Goal: Transaction & Acquisition: Book appointment/travel/reservation

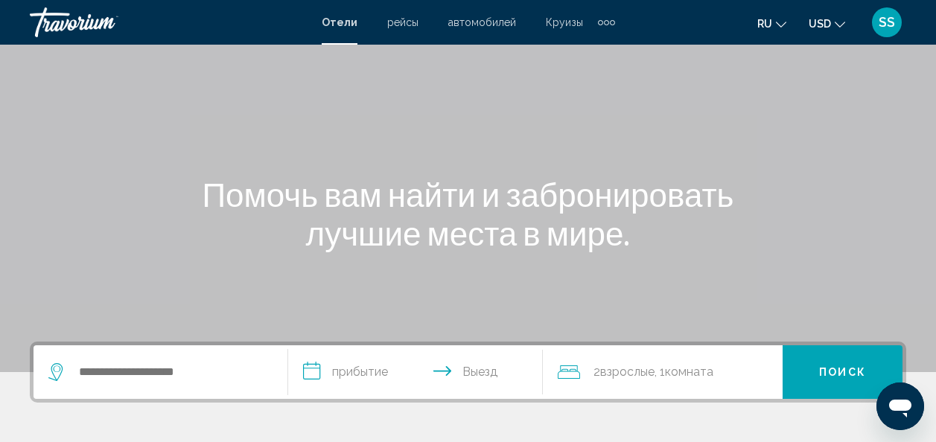
scroll to position [149, 0]
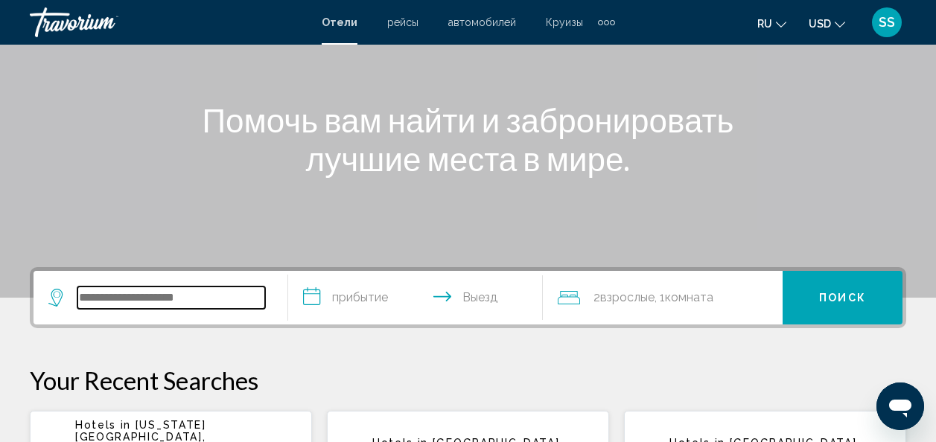
click at [240, 296] on input "Search widget" at bounding box center [171, 298] width 188 height 22
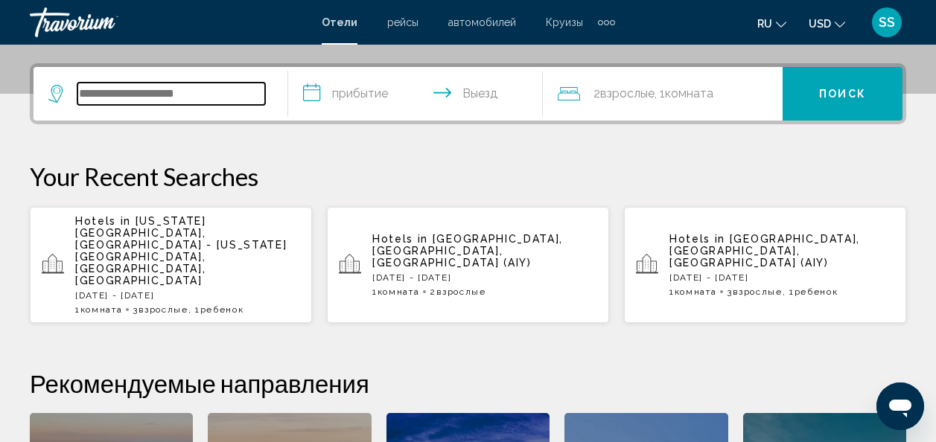
scroll to position [368, 0]
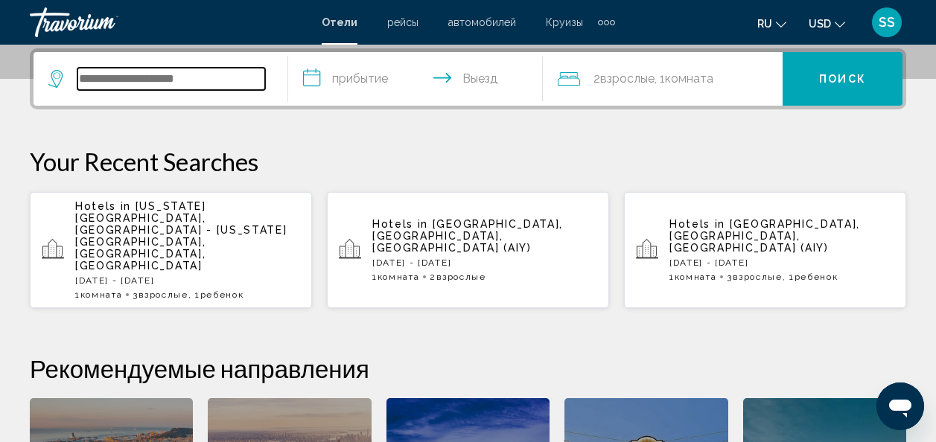
click at [157, 79] on input "Search widget" at bounding box center [171, 79] width 188 height 22
type input "*"
click at [204, 86] on input "Search widget" at bounding box center [171, 79] width 188 height 22
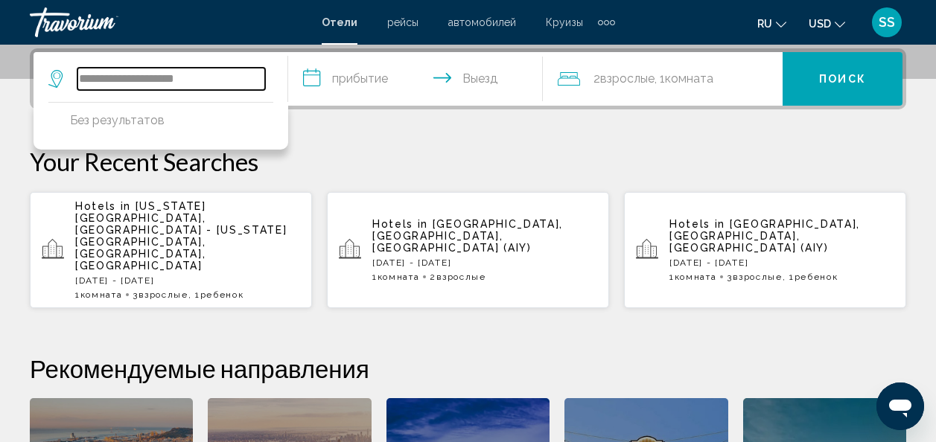
type input "**********"
click at [316, 74] on input "**********" at bounding box center [418, 81] width 261 height 58
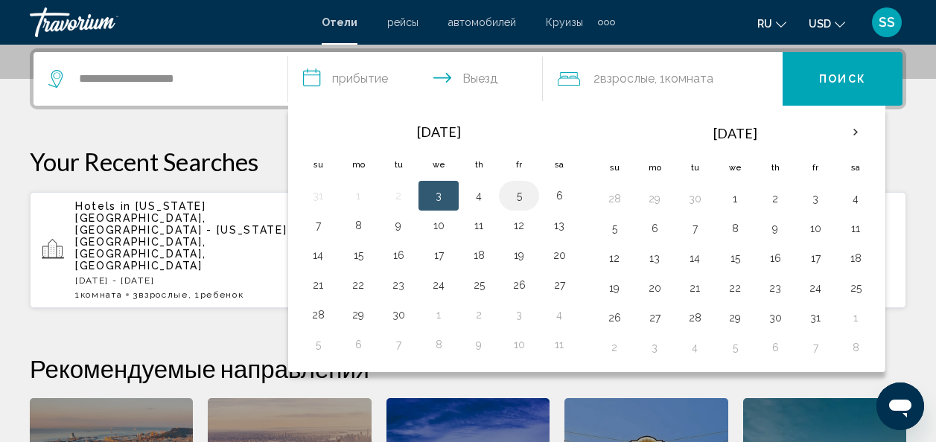
click at [518, 196] on button "5" at bounding box center [519, 195] width 24 height 21
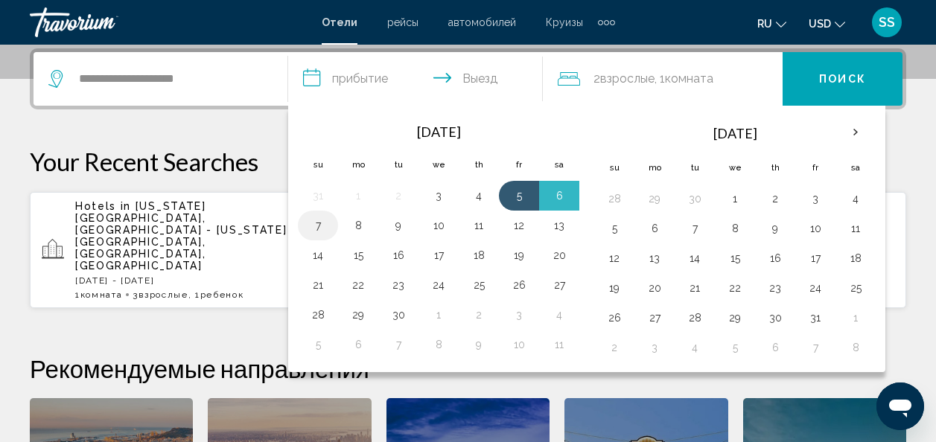
click at [316, 230] on button "7" at bounding box center [318, 225] width 24 height 21
type input "**********"
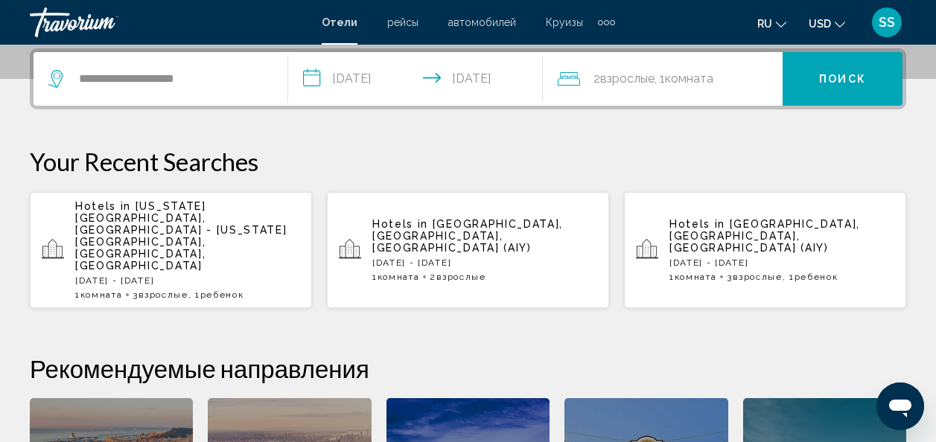
click at [637, 79] on span "Взрослые" at bounding box center [627, 78] width 54 height 14
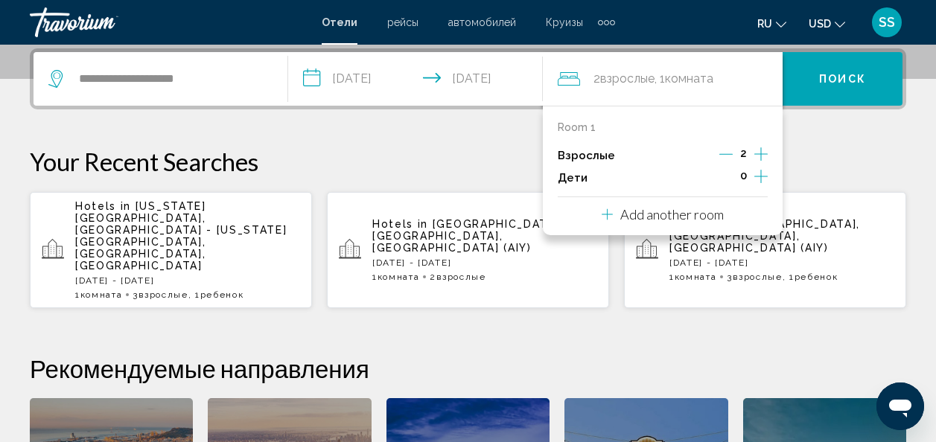
click at [760, 153] on icon "Increment adults" at bounding box center [760, 154] width 13 height 18
click at [761, 177] on icon "Increment children" at bounding box center [760, 176] width 13 height 13
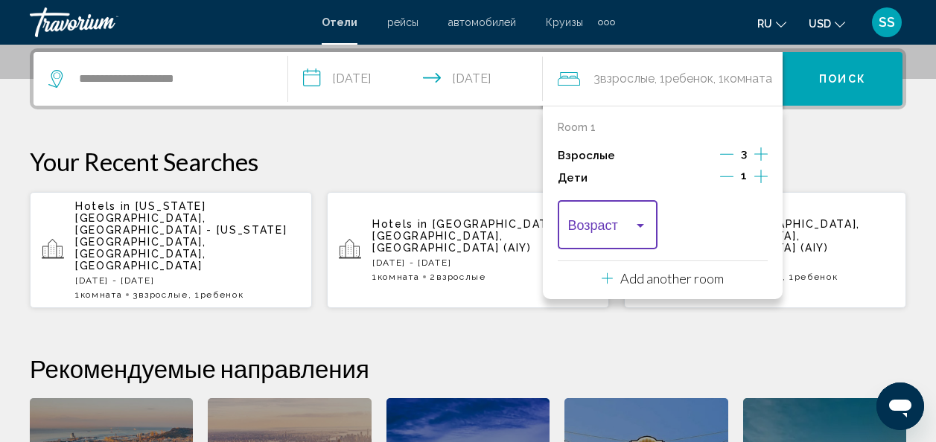
click at [637, 229] on div "Travelers: 3 adults, 1 child" at bounding box center [640, 226] width 13 height 12
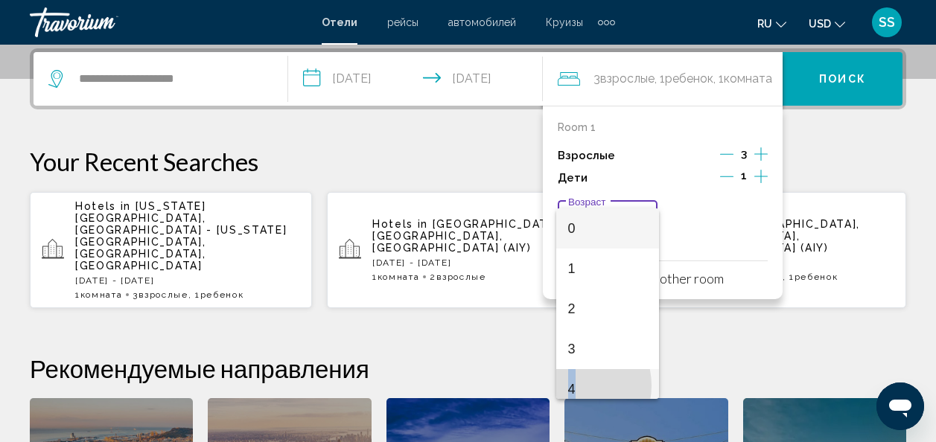
click at [574, 385] on span "4" at bounding box center [608, 389] width 80 height 40
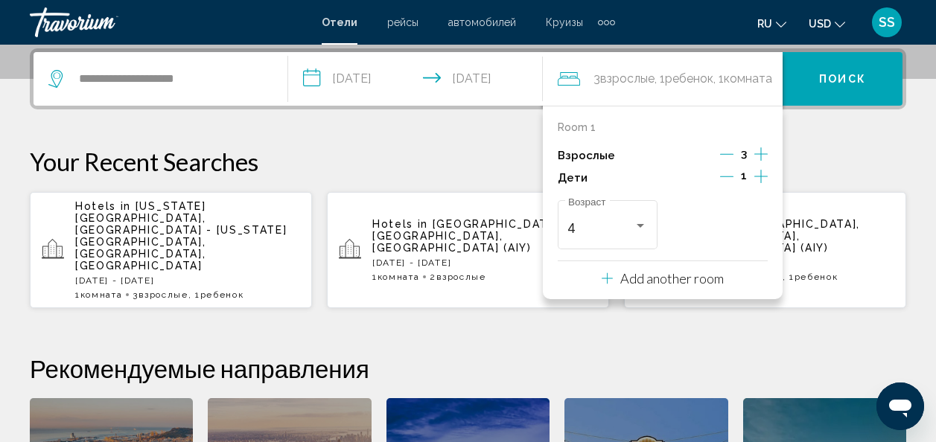
click at [846, 74] on span "Поиск" at bounding box center [842, 80] width 47 height 12
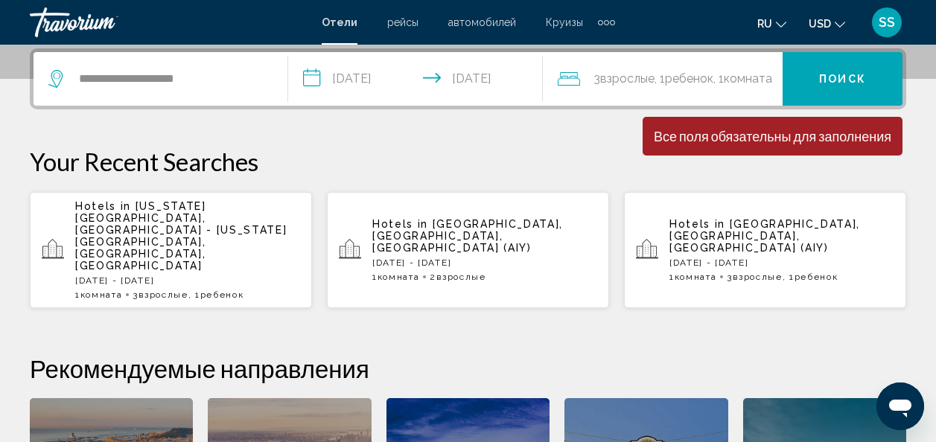
click at [836, 77] on span "Поиск" at bounding box center [842, 80] width 47 height 12
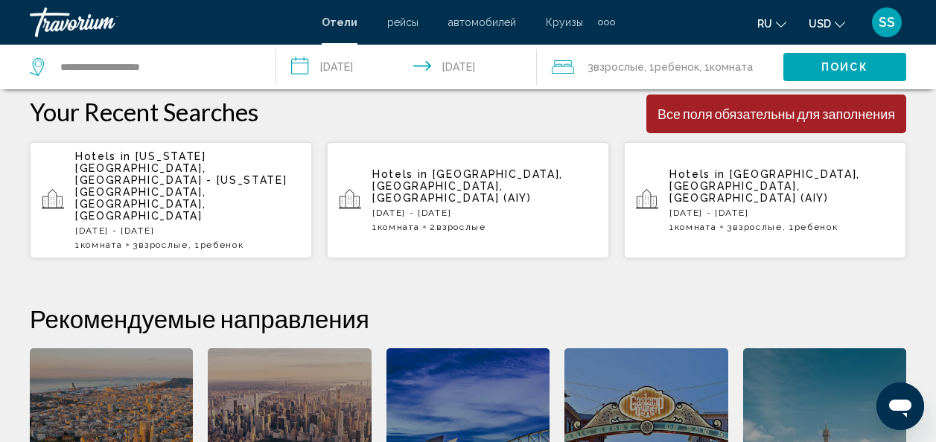
scroll to position [442, 0]
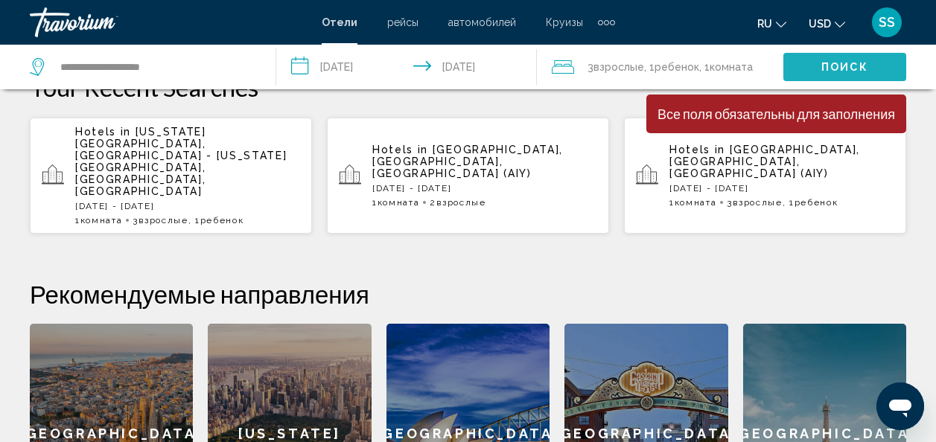
click at [850, 66] on span "Поиск" at bounding box center [844, 68] width 47 height 12
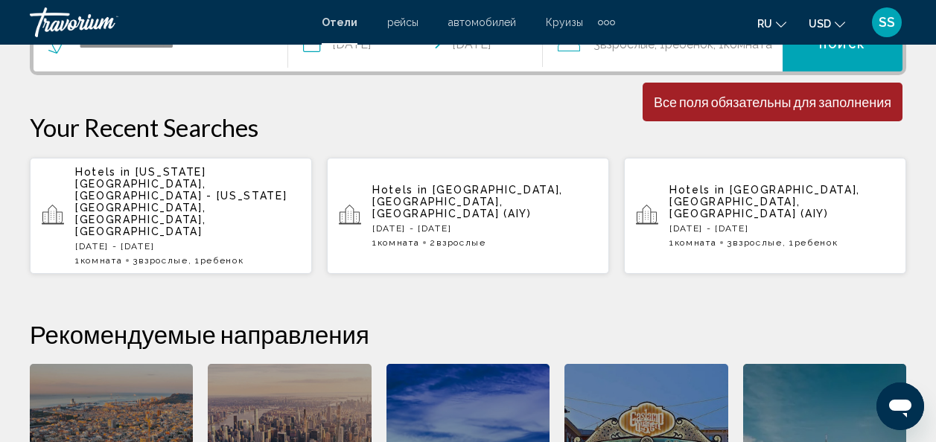
scroll to position [368, 0]
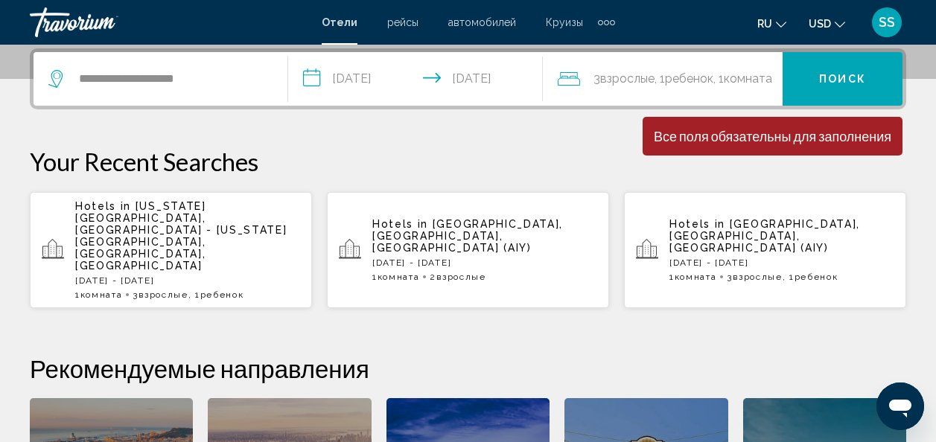
click at [821, 71] on button "Поиск" at bounding box center [843, 79] width 120 height 54
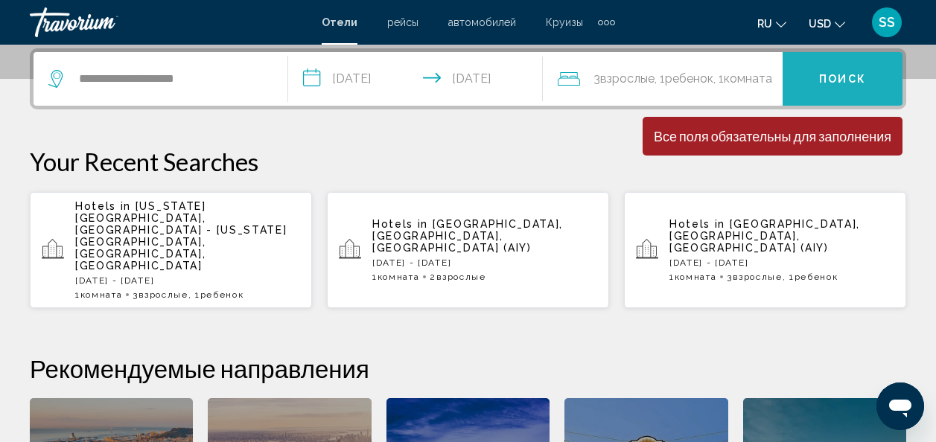
click at [817, 74] on button "Поиск" at bounding box center [843, 79] width 120 height 54
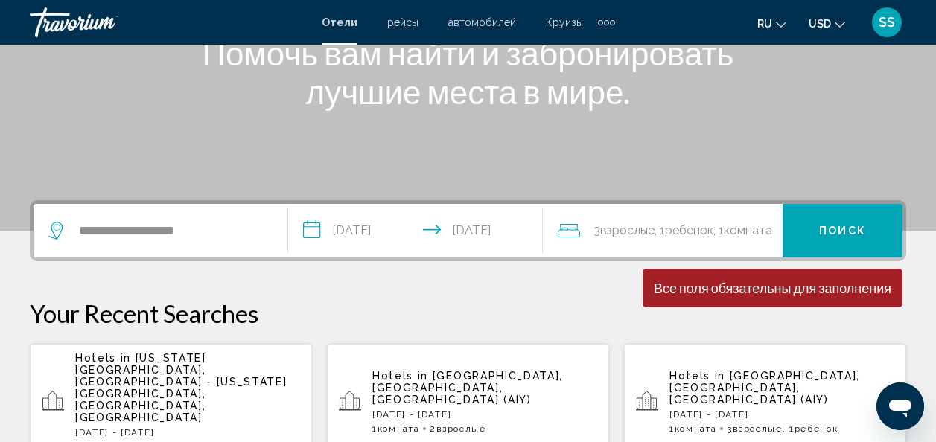
scroll to position [298, 0]
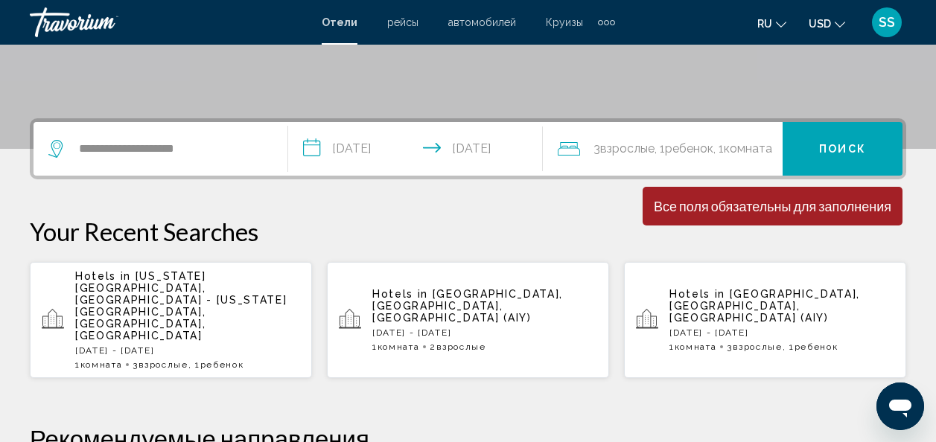
click at [844, 142] on span "Поиск" at bounding box center [842, 148] width 47 height 12
click at [838, 19] on icon "Change currency" at bounding box center [840, 24] width 10 height 10
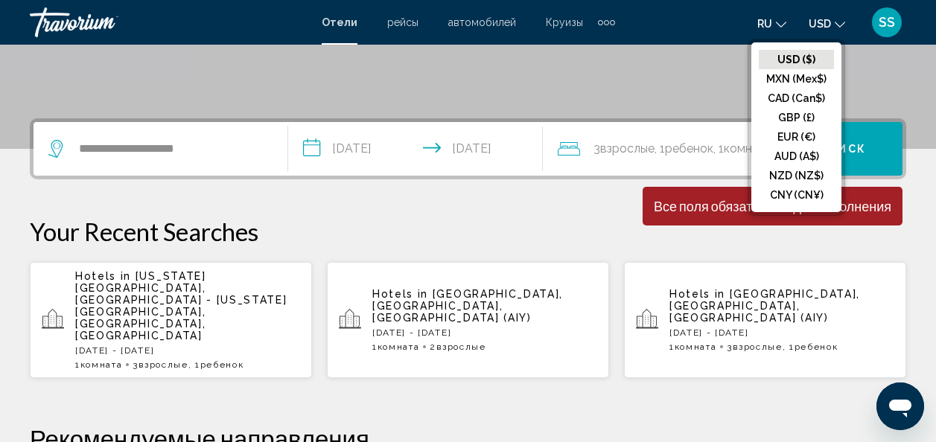
click at [813, 48] on ul "USD ($) MXN (Mex$) CAD (Can$) GBP (£) EUR (€) AUD (A$) NZD (NZ$) CNY (CN¥)" at bounding box center [796, 127] width 90 height 170
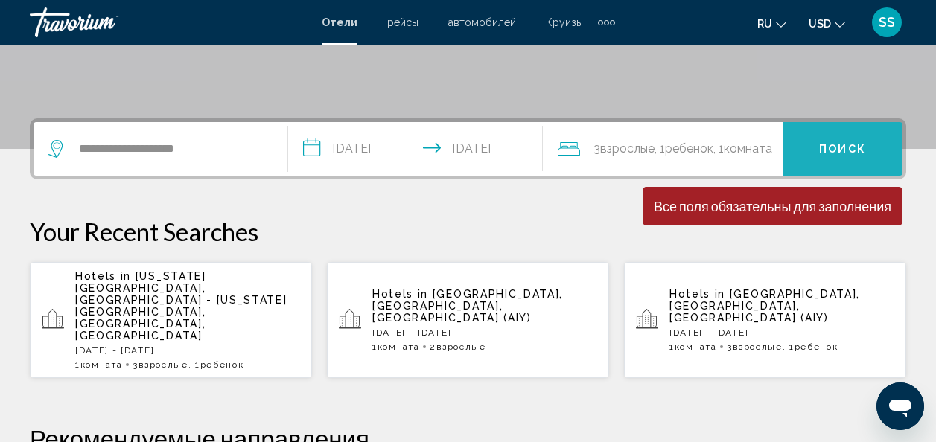
click at [851, 141] on button "Поиск" at bounding box center [843, 149] width 120 height 54
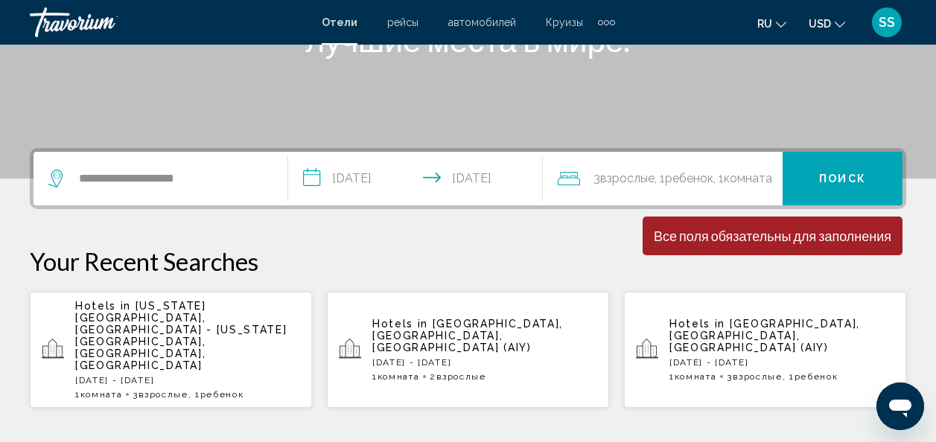
scroll to position [223, 0]
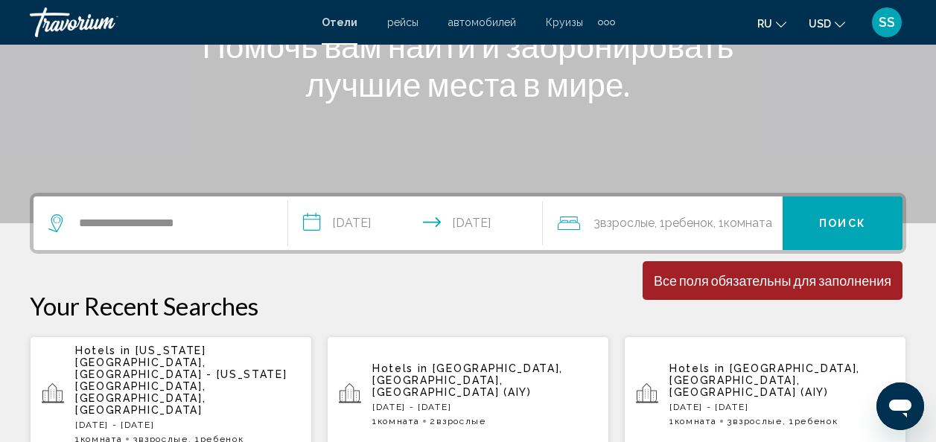
click at [834, 224] on span "Поиск" at bounding box center [842, 224] width 47 height 12
click at [818, 229] on button "Поиск" at bounding box center [843, 224] width 120 height 54
click at [494, 230] on input "**********" at bounding box center [418, 226] width 261 height 58
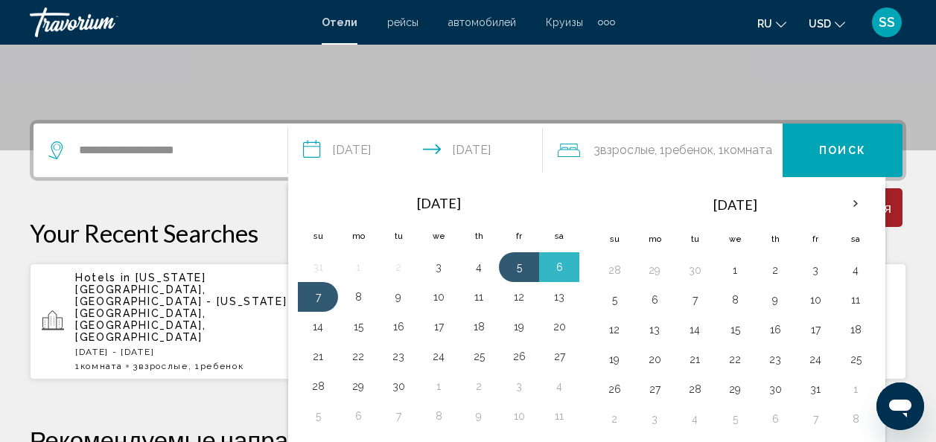
scroll to position [368, 0]
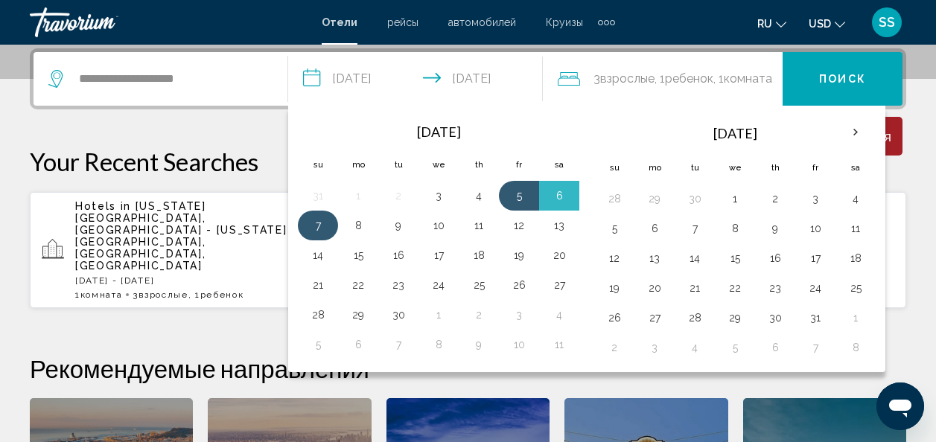
click at [316, 226] on button "7" at bounding box center [318, 225] width 24 height 21
click at [835, 75] on span "Поиск" at bounding box center [842, 80] width 47 height 12
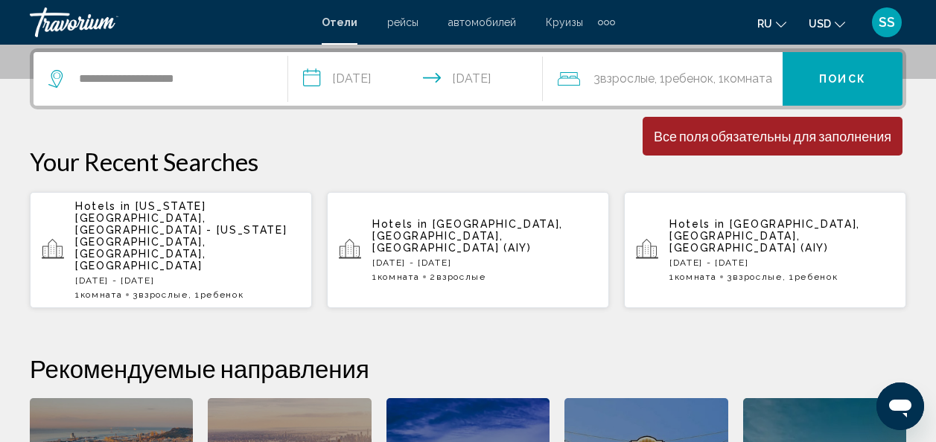
click at [780, 140] on div "Все поля обязательны для заполнения" at bounding box center [773, 136] width 238 height 16
click at [217, 74] on input "**********" at bounding box center [171, 79] width 188 height 22
click at [216, 78] on input "**********" at bounding box center [171, 79] width 188 height 22
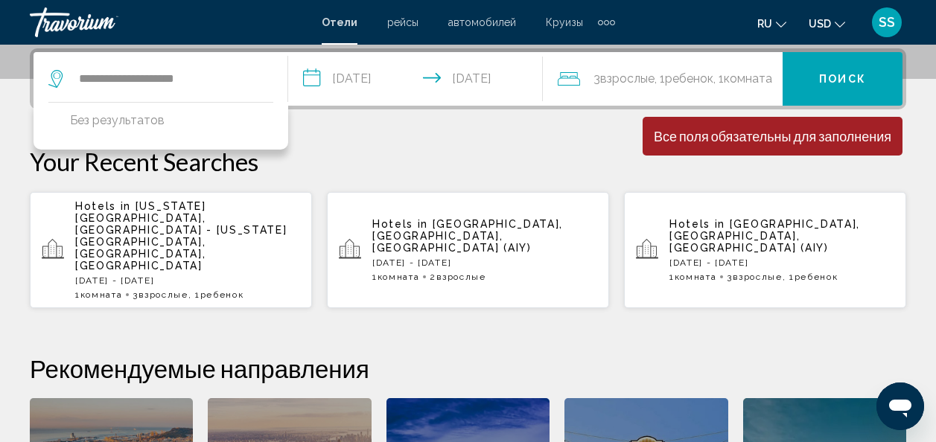
click at [848, 86] on button "Поиск" at bounding box center [843, 79] width 120 height 54
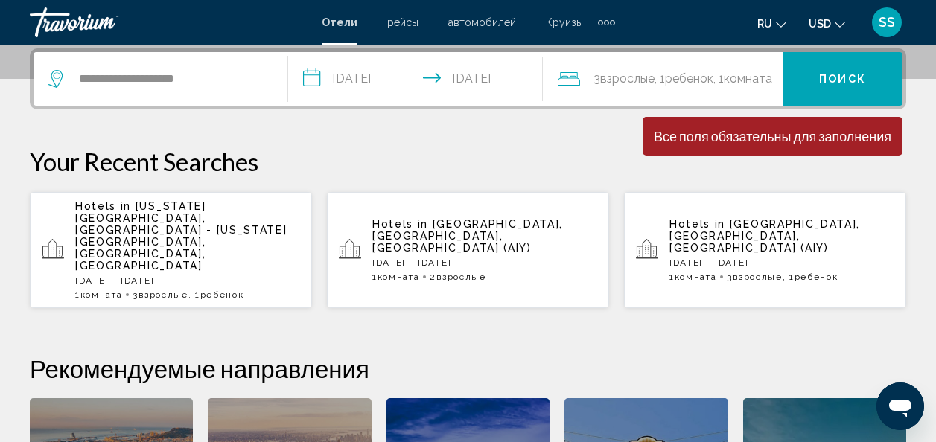
drag, startPoint x: 276, startPoint y: 220, endPoint x: 92, endPoint y: 209, distance: 185.0
click at [92, 209] on p "Hotels in [US_STATE][GEOGRAPHIC_DATA], [GEOGRAPHIC_DATA] - [US_STATE][GEOGRAPHI…" at bounding box center [187, 235] width 225 height 71
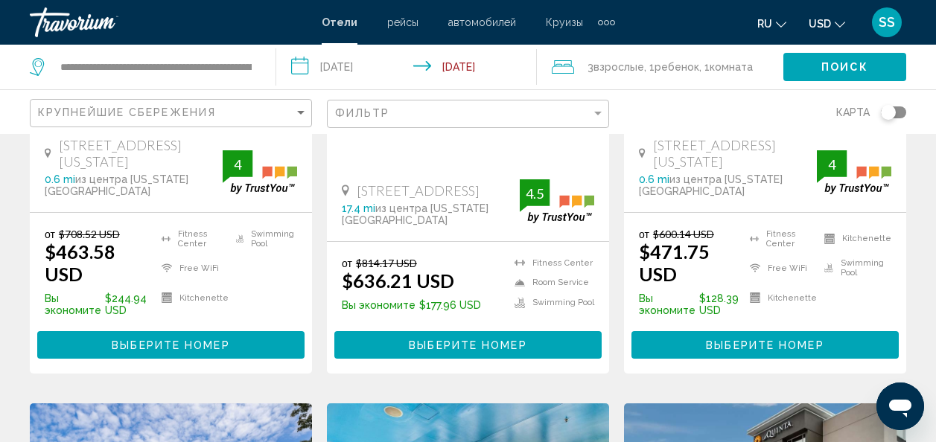
scroll to position [447, 0]
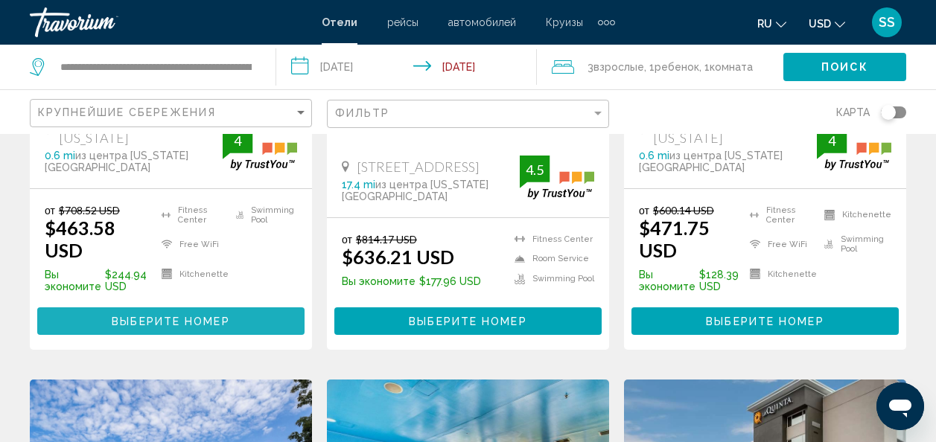
click at [172, 316] on span "Выберите номер" at bounding box center [171, 322] width 118 height 12
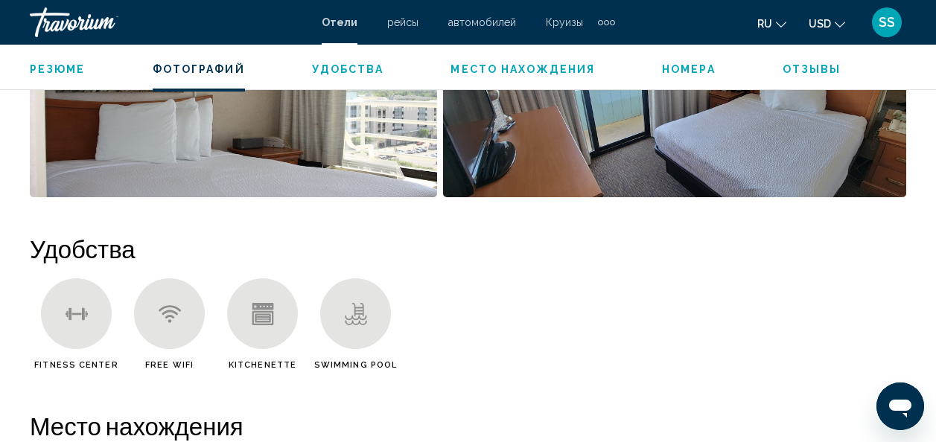
scroll to position [1071, 0]
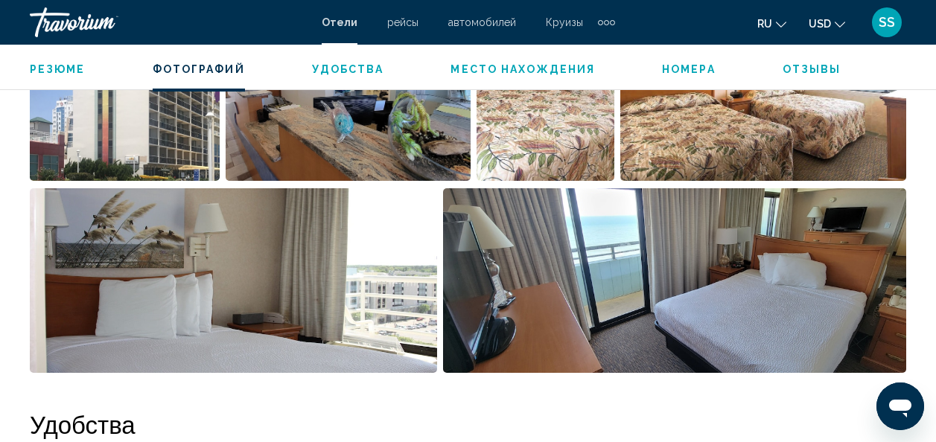
click at [663, 69] on span "Номера" at bounding box center [689, 69] width 54 height 12
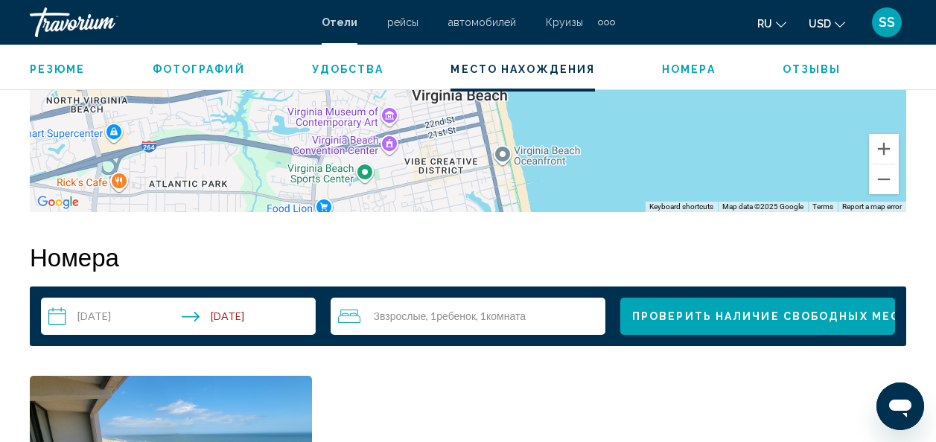
scroll to position [2089, 0]
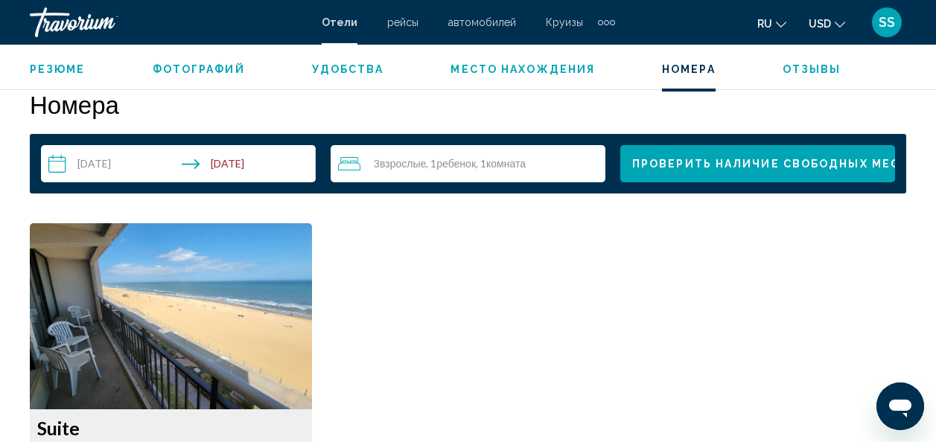
click at [698, 169] on span "Проверить наличие свободных мест" at bounding box center [770, 165] width 276 height 12
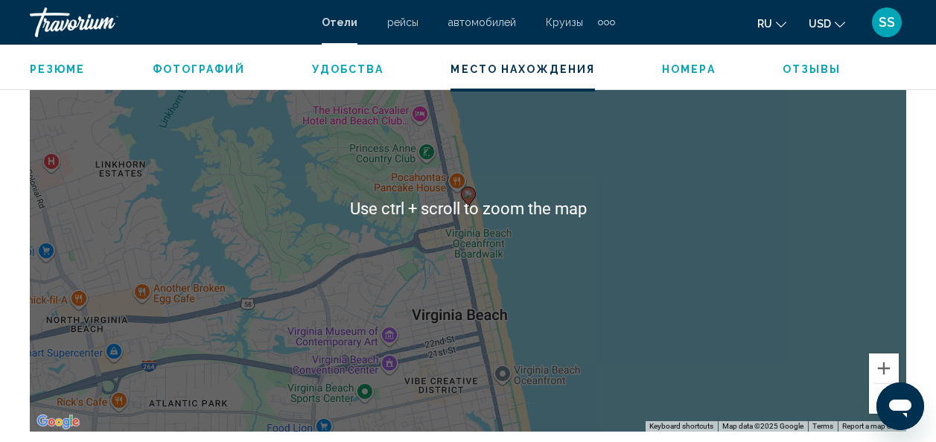
scroll to position [1419, 0]
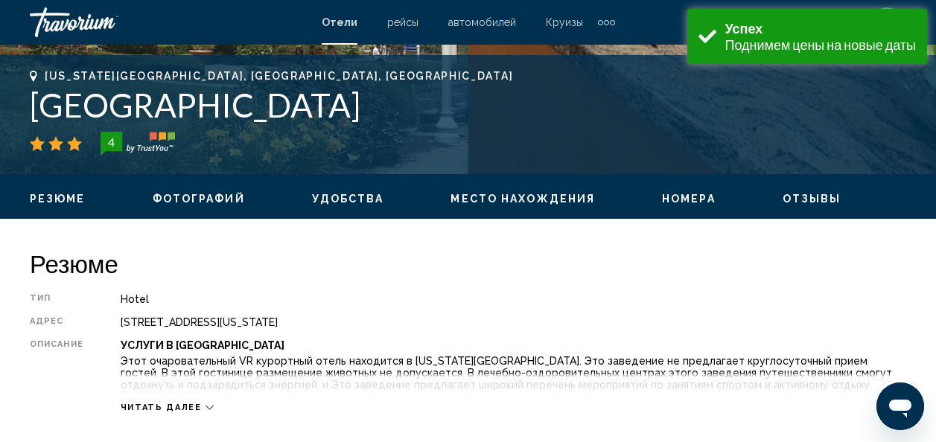
scroll to position [596, 0]
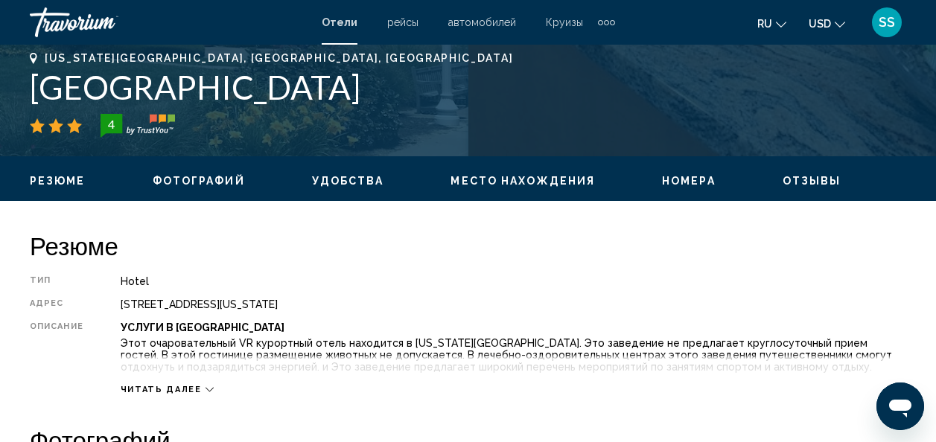
drag, startPoint x: 311, startPoint y: 307, endPoint x: 251, endPoint y: 308, distance: 60.3
click at [251, 308] on div "[STREET_ADDRESS][US_STATE]" at bounding box center [514, 305] width 786 height 12
click at [428, 309] on div "[STREET_ADDRESS][US_STATE]" at bounding box center [514, 305] width 786 height 12
drag, startPoint x: 420, startPoint y: 303, endPoint x: 222, endPoint y: 298, distance: 198.1
click at [222, 298] on div "Тип Hotel адрес [STREET_ADDRESS][US_STATE] Описание Услуги В Отеле Этот очарова…" at bounding box center [468, 336] width 876 height 120
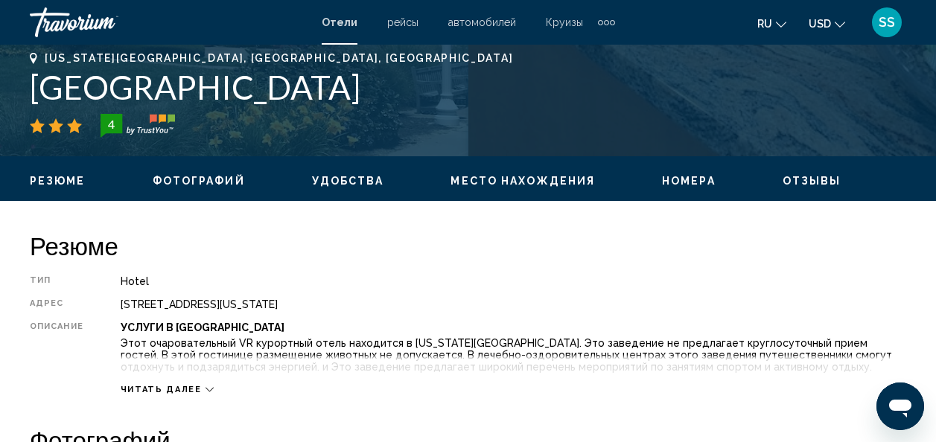
copy div ", [US_STATE][GEOGRAPHIC_DATA] 23451, [GEOGRAPHIC_DATA]"
